Goal: Transaction & Acquisition: Purchase product/service

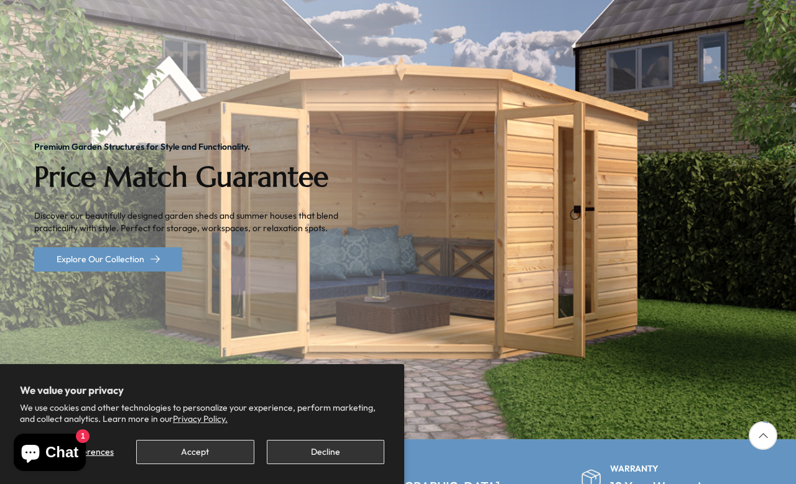
scroll to position [208, 0]
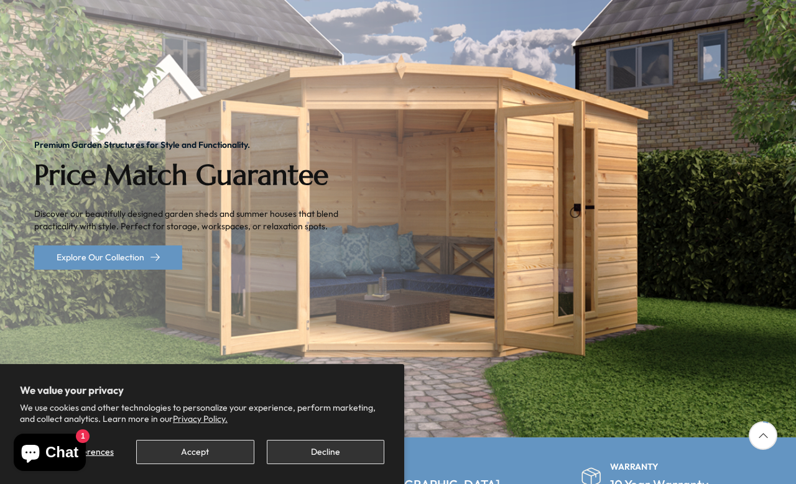
click at [158, 464] on button "Accept" at bounding box center [195, 452] width 118 height 24
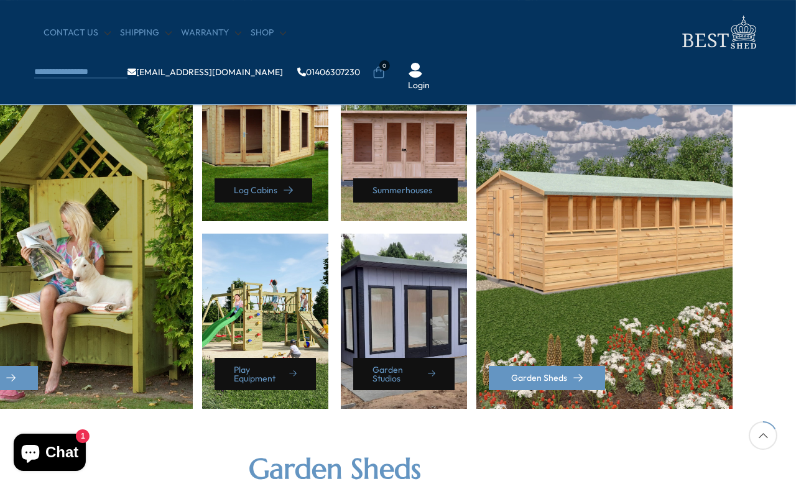
scroll to position [579, 81]
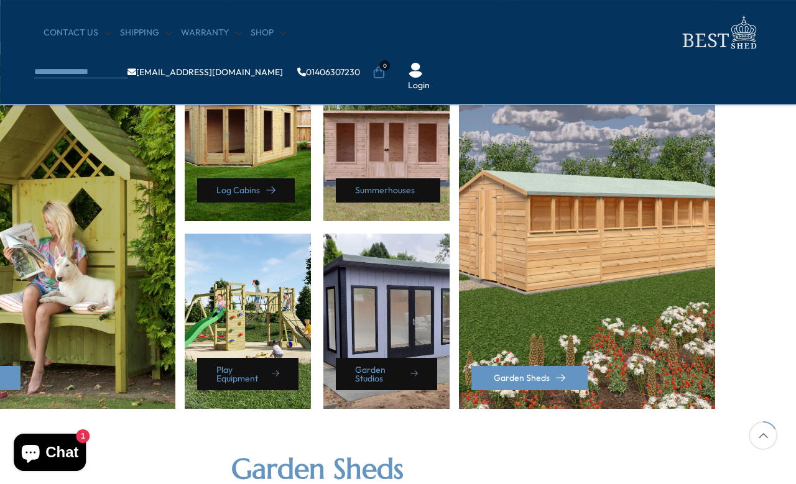
click at [524, 362] on div "Garden Sheds" at bounding box center [588, 231] width 259 height 355
click at [506, 390] on link "Garden Sheds" at bounding box center [529, 378] width 116 height 24
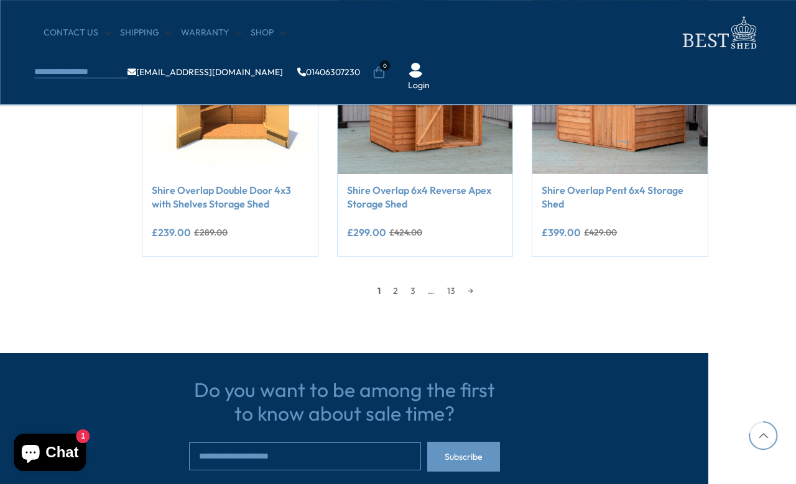
scroll to position [1111, 53]
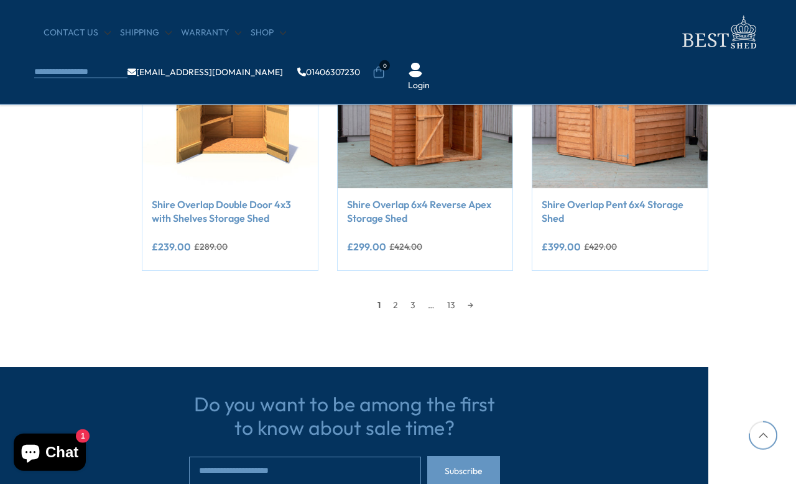
click at [393, 307] on link "2" at bounding box center [395, 305] width 17 height 19
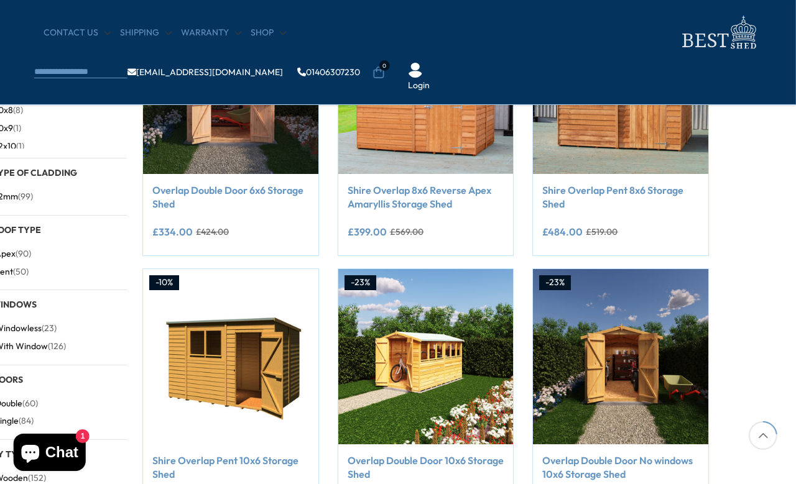
scroll to position [236, 53]
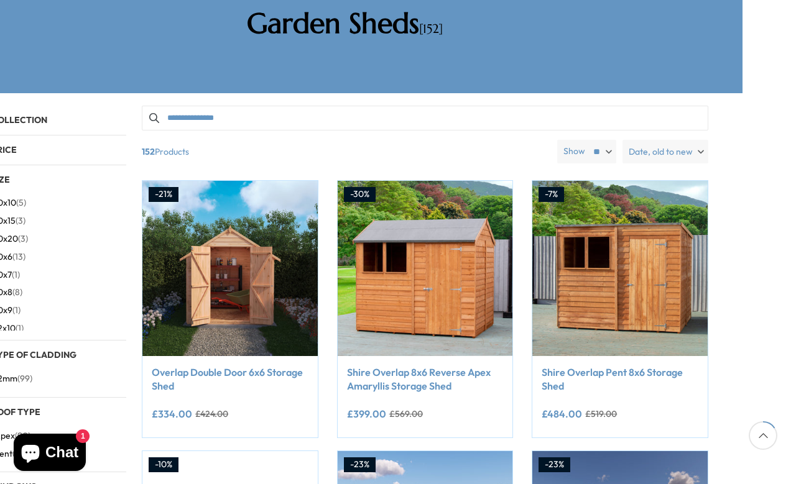
click at [670, 366] on link "Shire Overlap Pent 8x6 Storage Shed" at bounding box center [620, 380] width 157 height 28
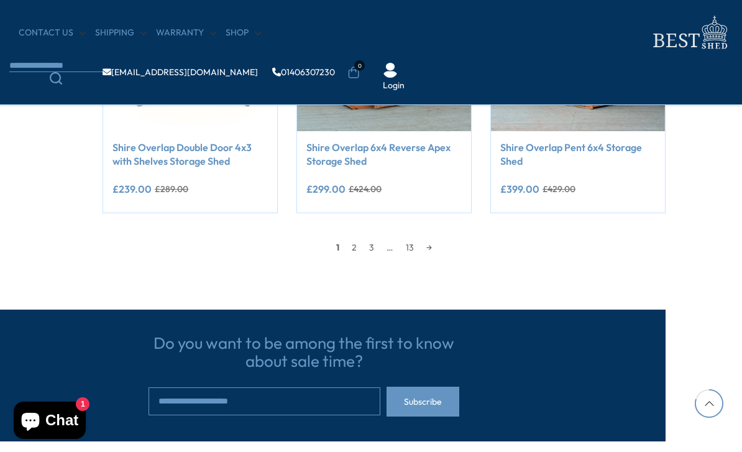
scroll to position [1152, 67]
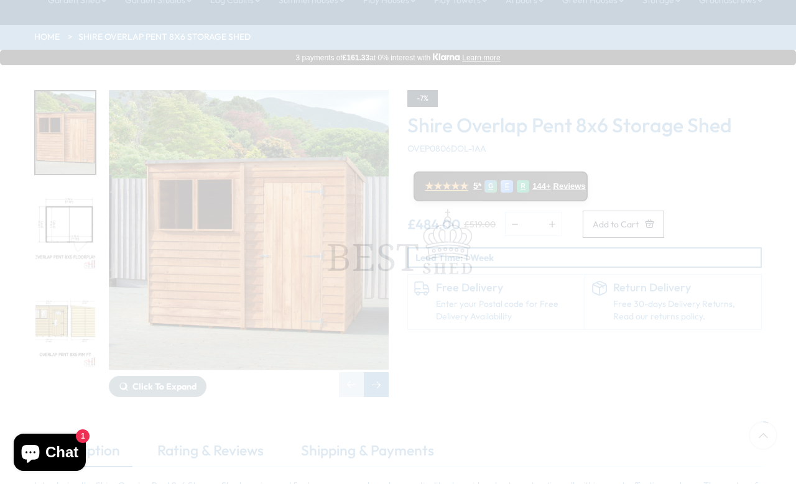
scroll to position [154, 0]
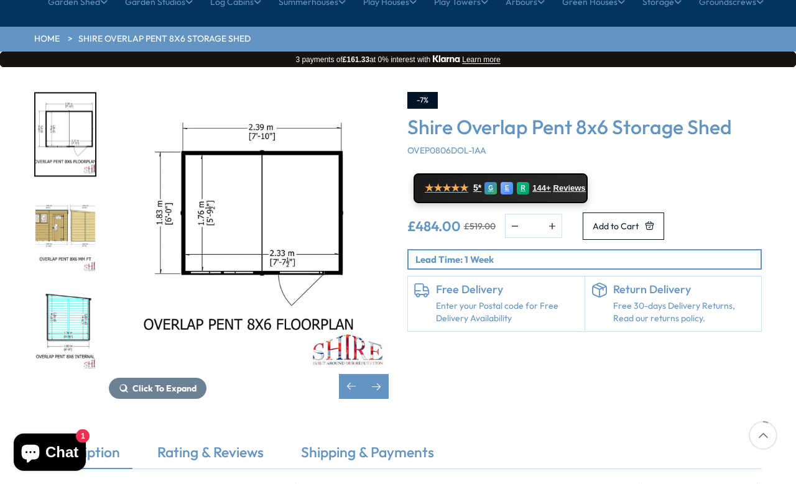
click at [68, 195] on img "3 / 9" at bounding box center [65, 232] width 60 height 83
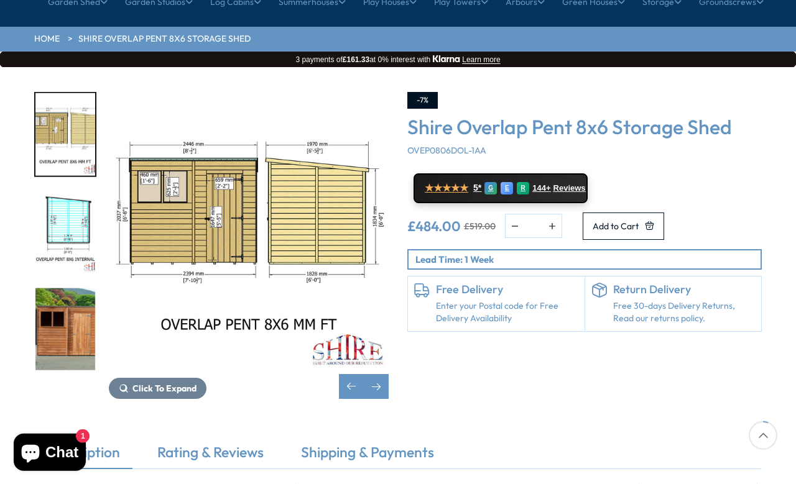
click at [54, 196] on img "4 / 9" at bounding box center [65, 232] width 60 height 83
click at [55, 172] on div at bounding box center [65, 335] width 62 height 877
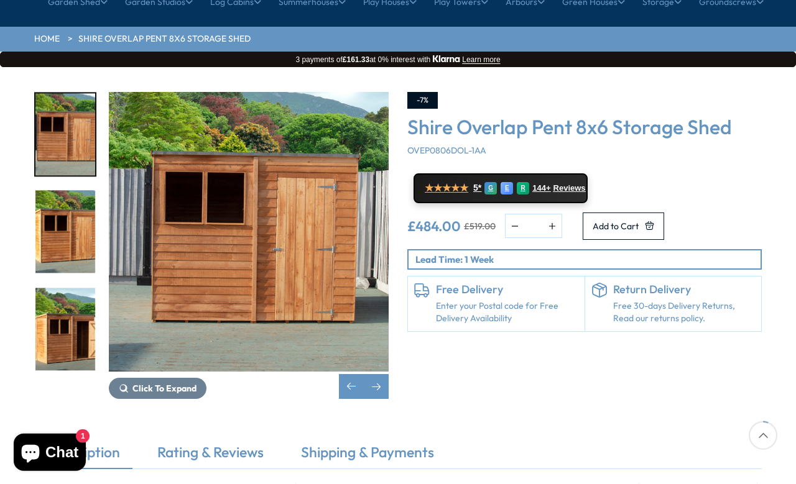
click at [53, 225] on img "6 / 9" at bounding box center [65, 232] width 60 height 83
click at [49, 386] on img "8 / 9" at bounding box center [65, 427] width 60 height 83
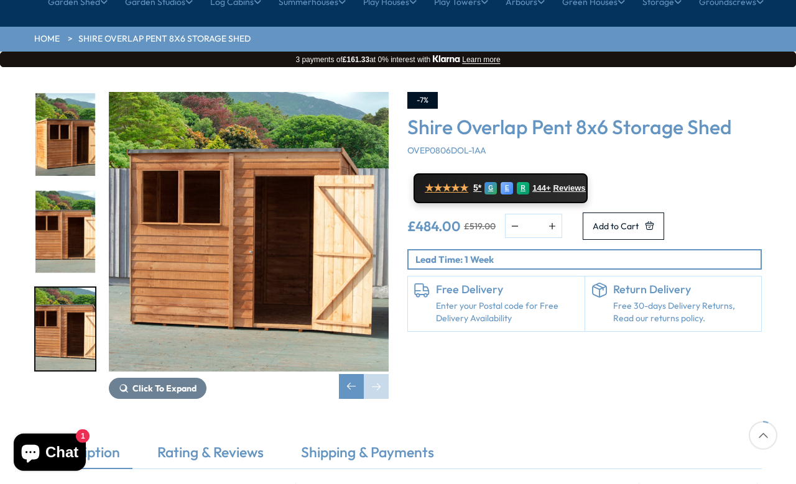
click at [58, 288] on img "9 / 9" at bounding box center [65, 329] width 60 height 83
